Goal: Navigation & Orientation: Find specific page/section

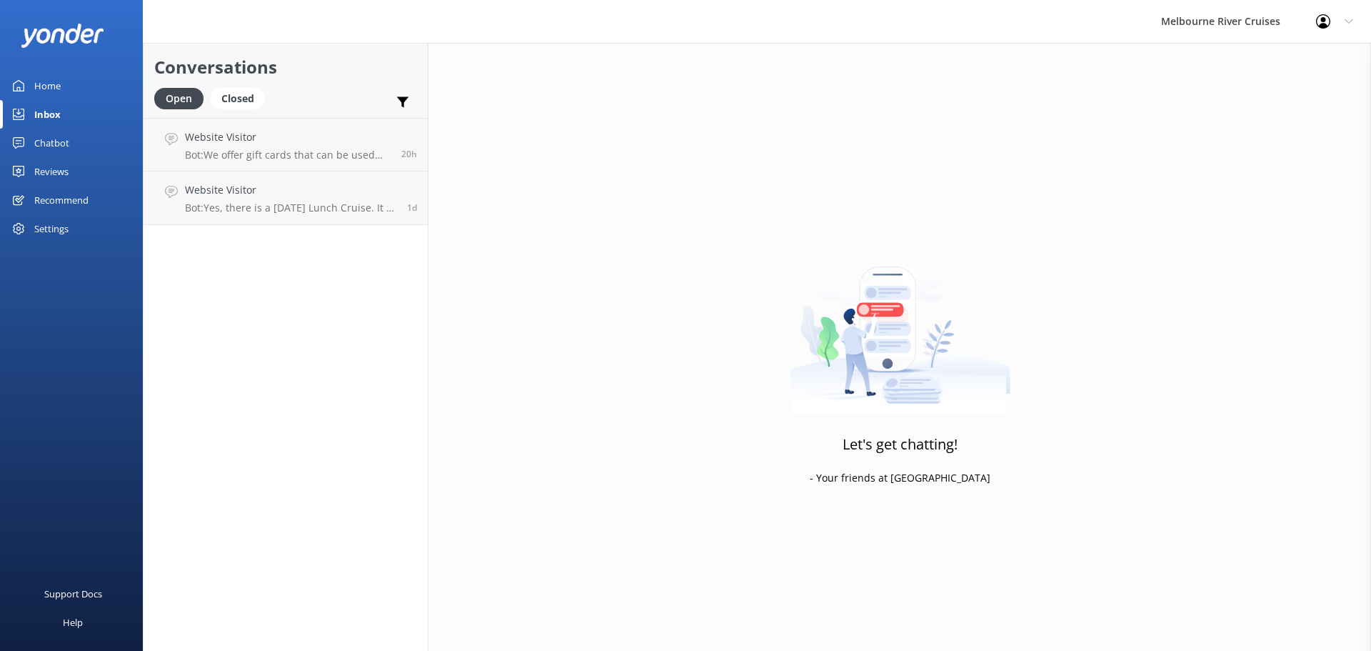
click at [40, 114] on div "Inbox" at bounding box center [47, 114] width 26 height 29
click at [44, 84] on div "Home" at bounding box center [47, 85] width 26 height 29
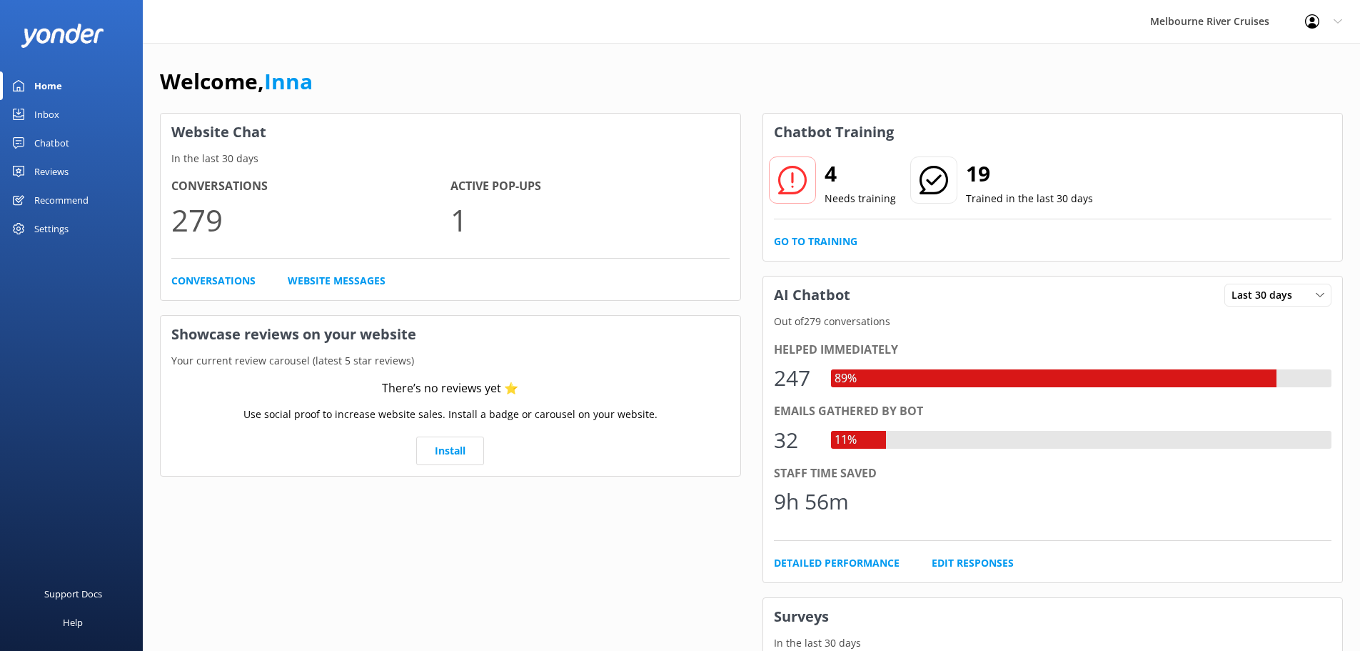
click at [40, 119] on div "Inbox" at bounding box center [46, 114] width 25 height 29
